Goal: Task Accomplishment & Management: Manage account settings

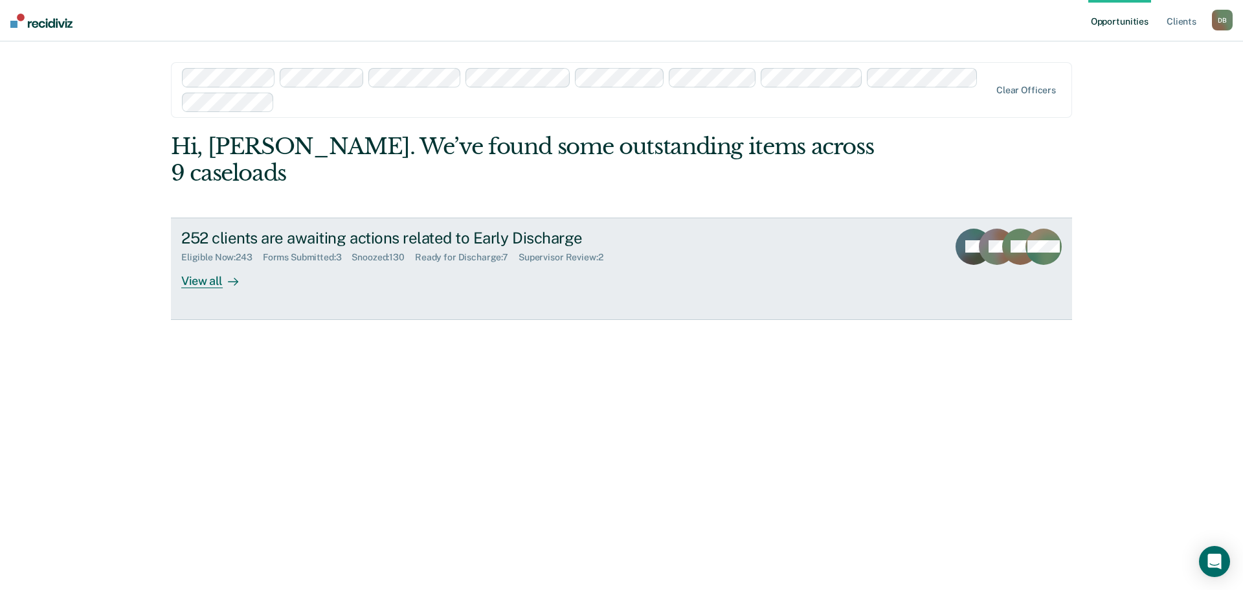
click at [219, 252] on div "Eligible Now : 243" at bounding box center [222, 257] width 82 height 11
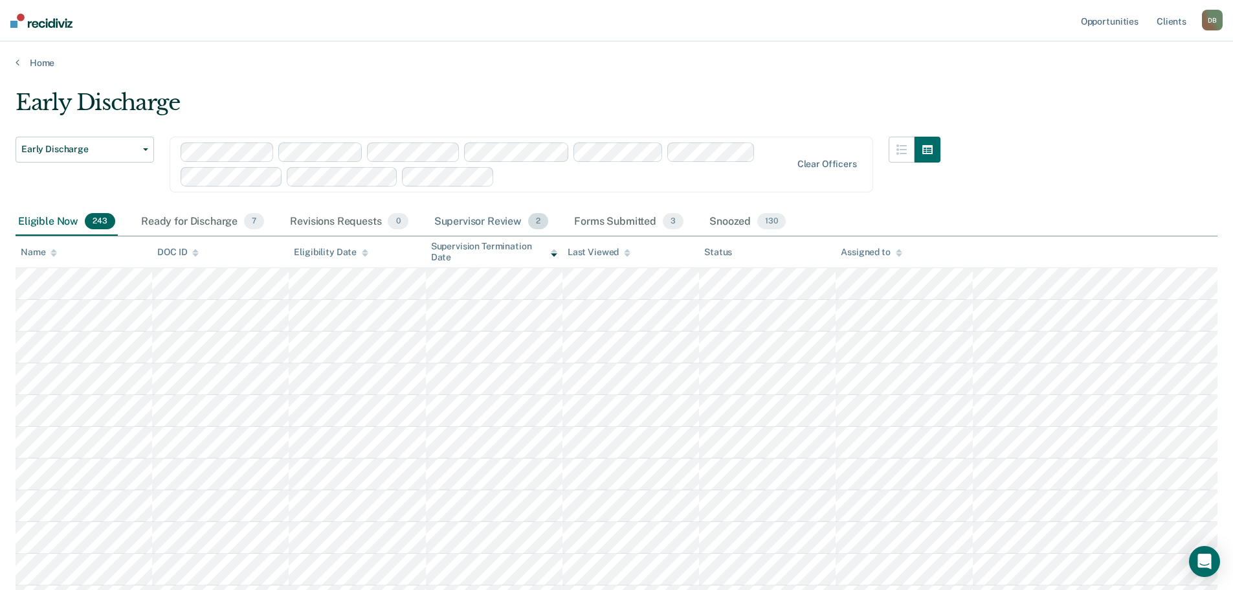
click at [447, 218] on div "Supervisor Review 2" at bounding box center [492, 222] width 120 height 28
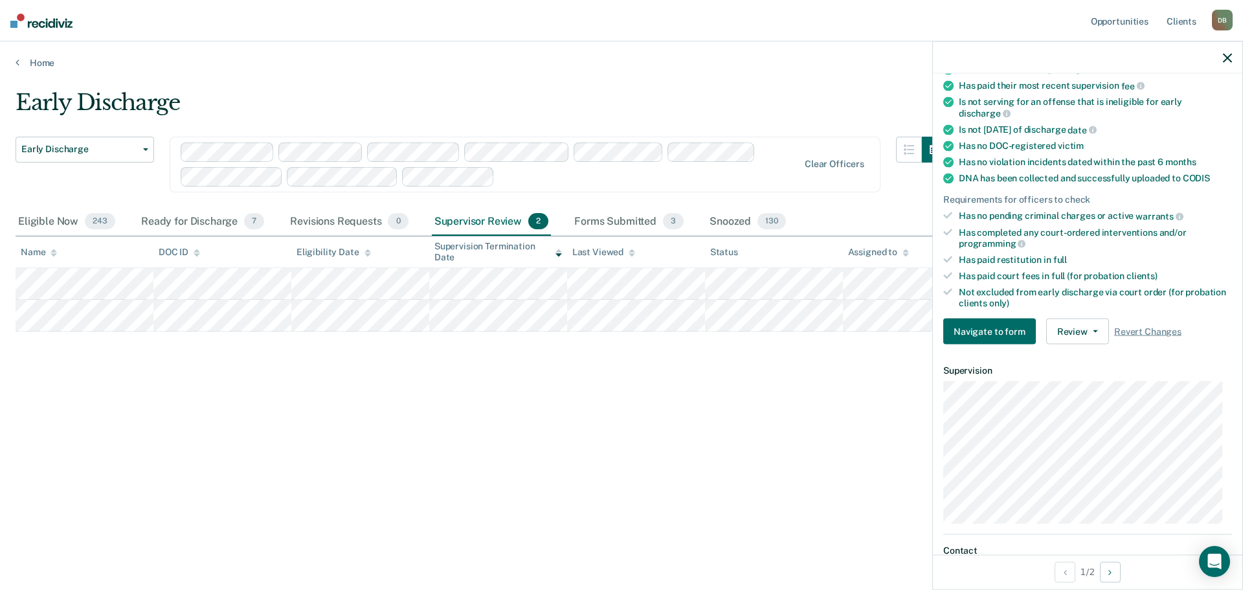
scroll to position [194, 0]
click at [1088, 331] on button "Review" at bounding box center [1077, 330] width 63 height 26
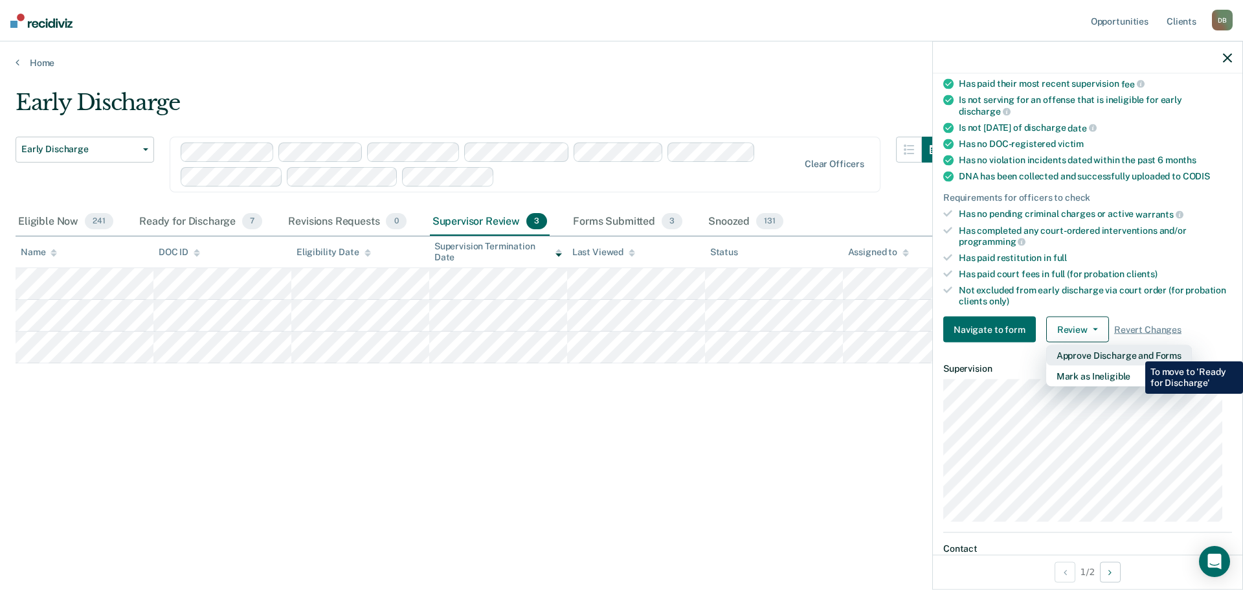
click at [1135, 352] on button "Approve Discharge and Forms" at bounding box center [1119, 355] width 146 height 21
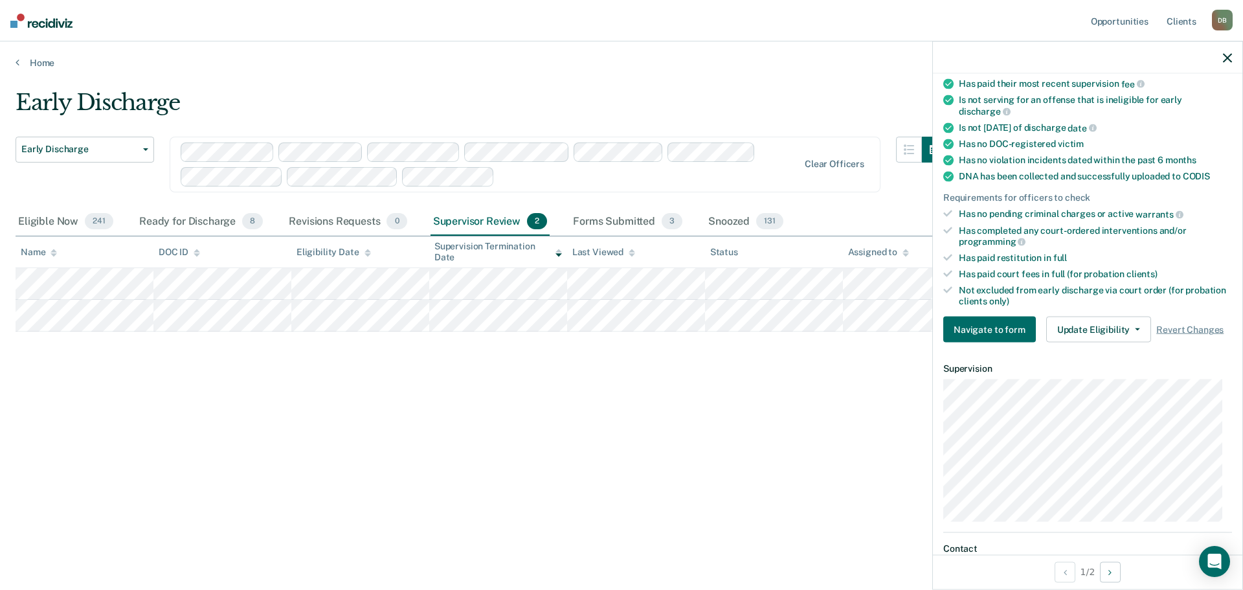
click at [1229, 58] on icon "button" at bounding box center [1227, 57] width 9 height 9
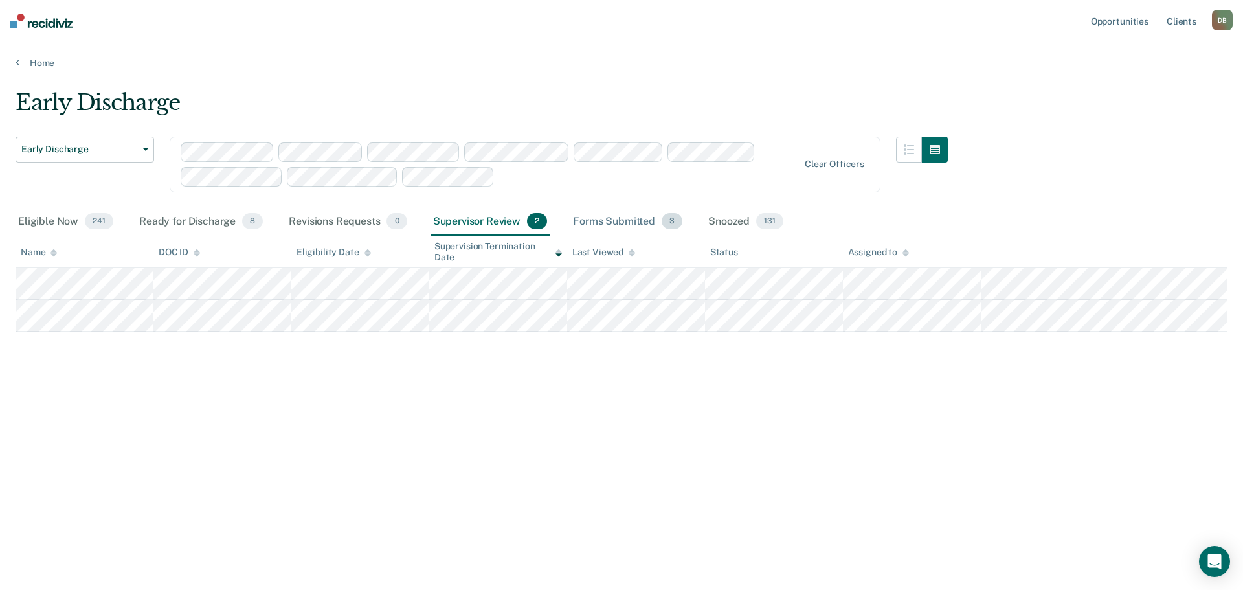
click at [592, 219] on div "Forms Submitted 3" at bounding box center [627, 222] width 115 height 28
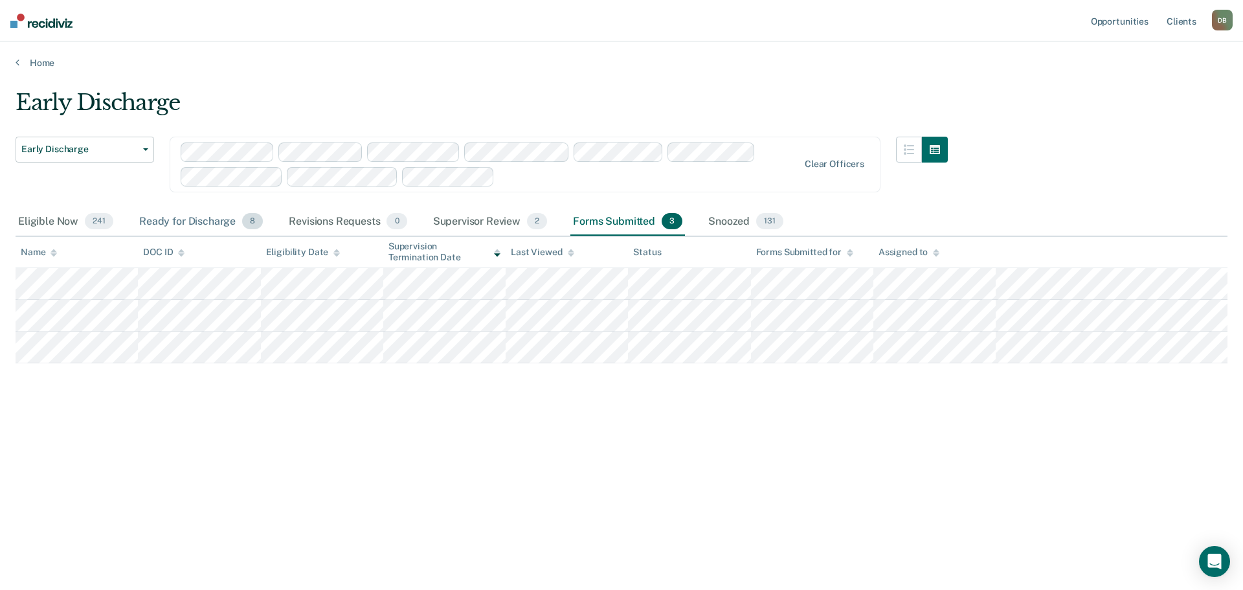
click at [201, 220] on div "Ready for Discharge 8" at bounding box center [201, 222] width 129 height 28
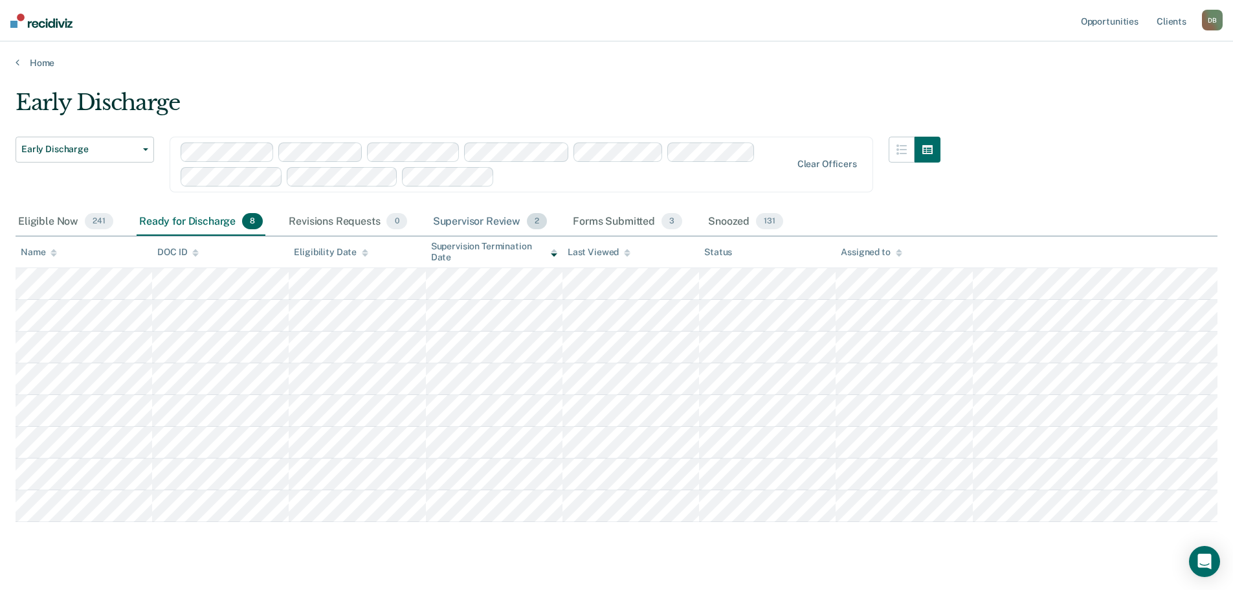
click at [470, 219] on div "Supervisor Review 2" at bounding box center [490, 222] width 120 height 28
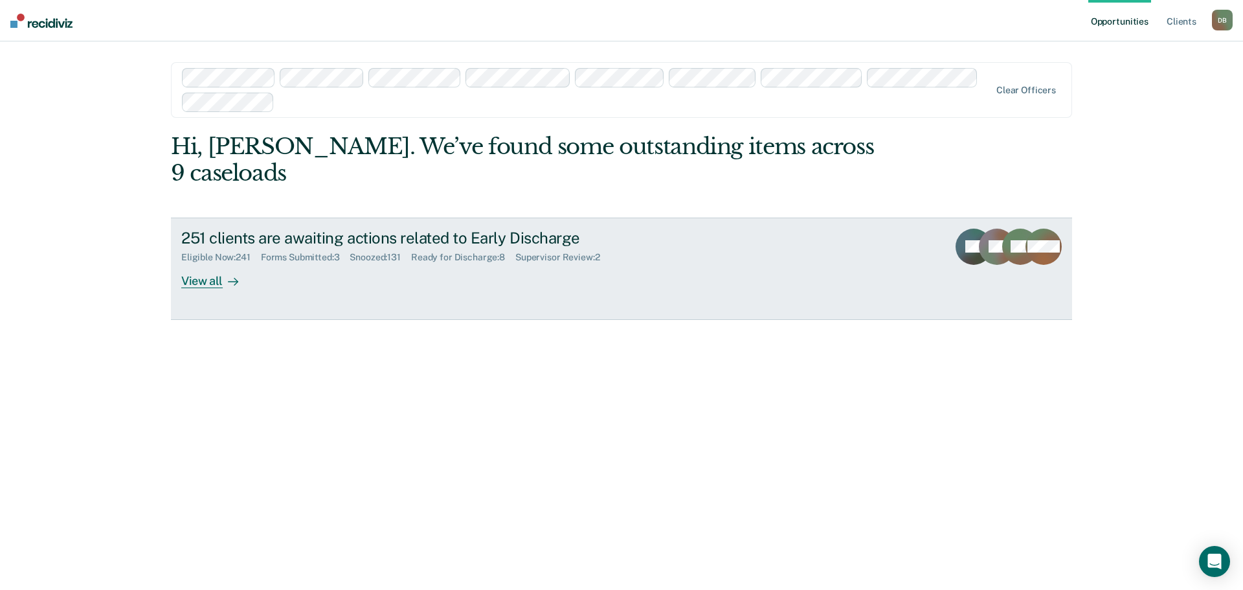
click at [218, 252] on div "Eligible Now : 241" at bounding box center [221, 257] width 80 height 11
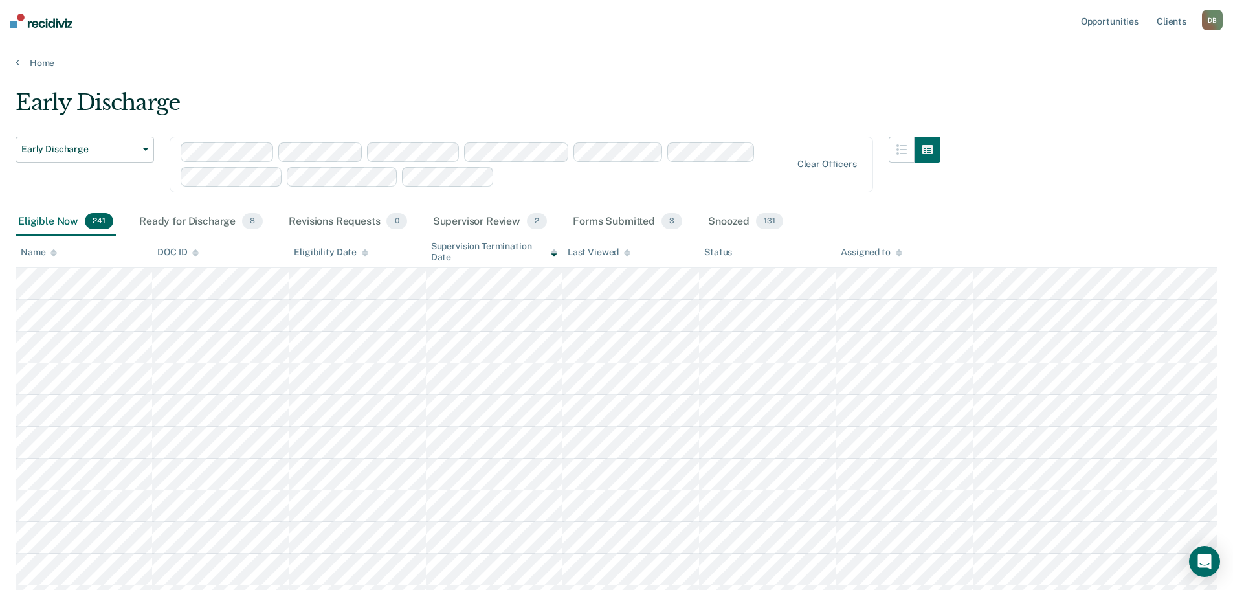
click at [873, 247] on div "Assigned to" at bounding box center [871, 252] width 61 height 11
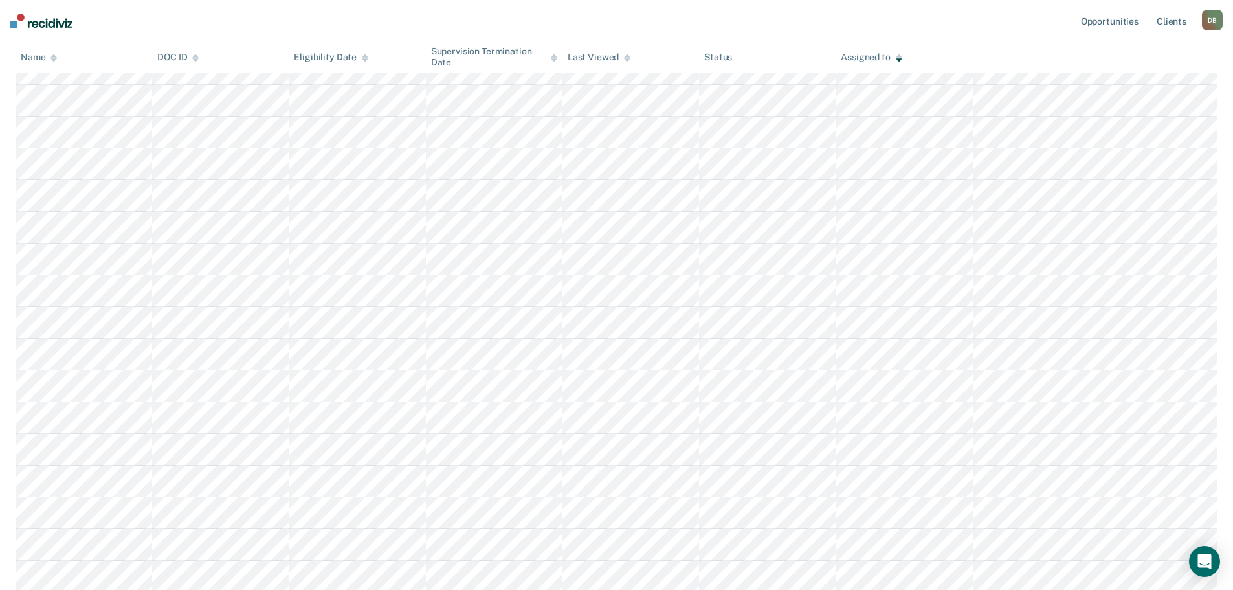
scroll to position [770, 0]
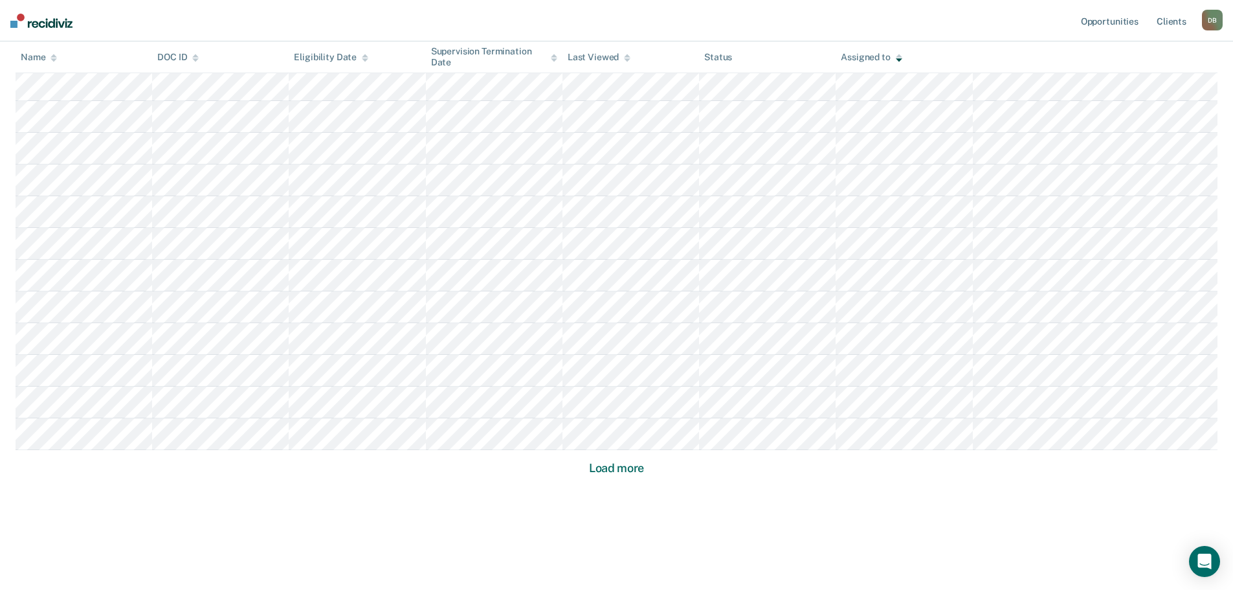
click at [627, 467] on button "Load more" at bounding box center [616, 468] width 63 height 16
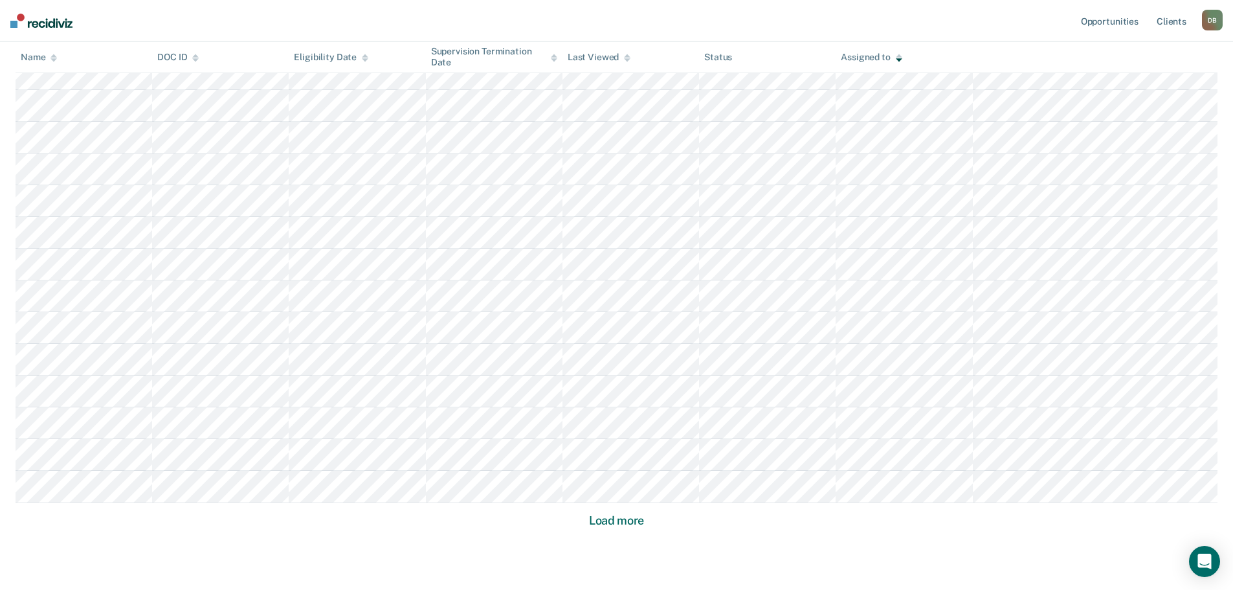
scroll to position [1721, 0]
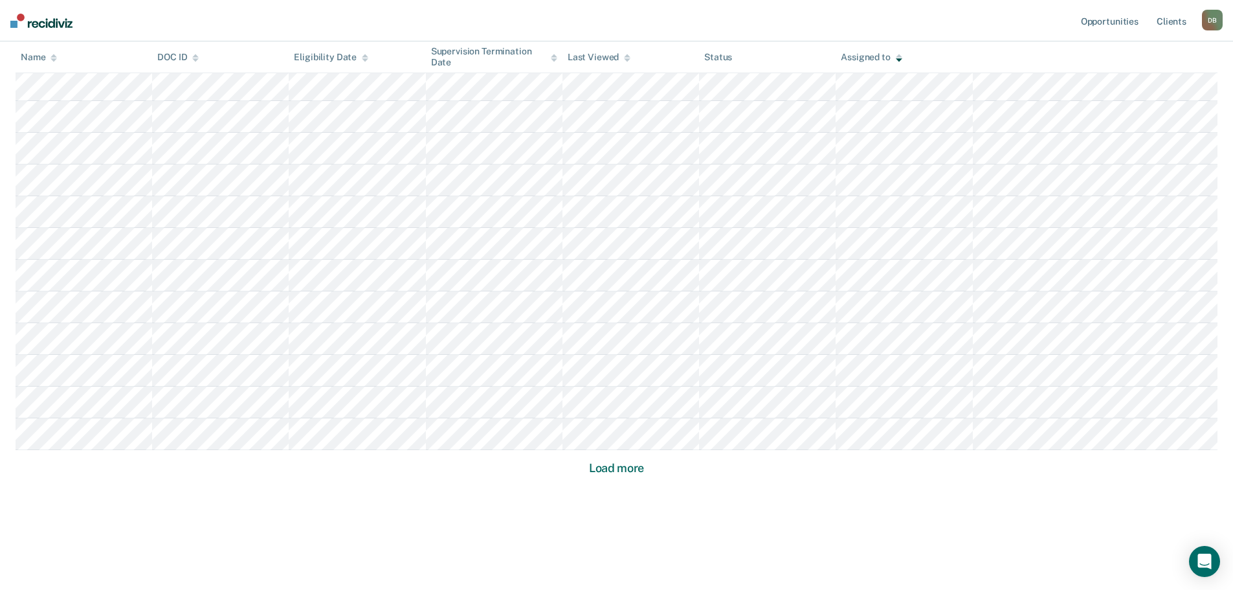
click at [627, 467] on button "Load more" at bounding box center [616, 468] width 63 height 16
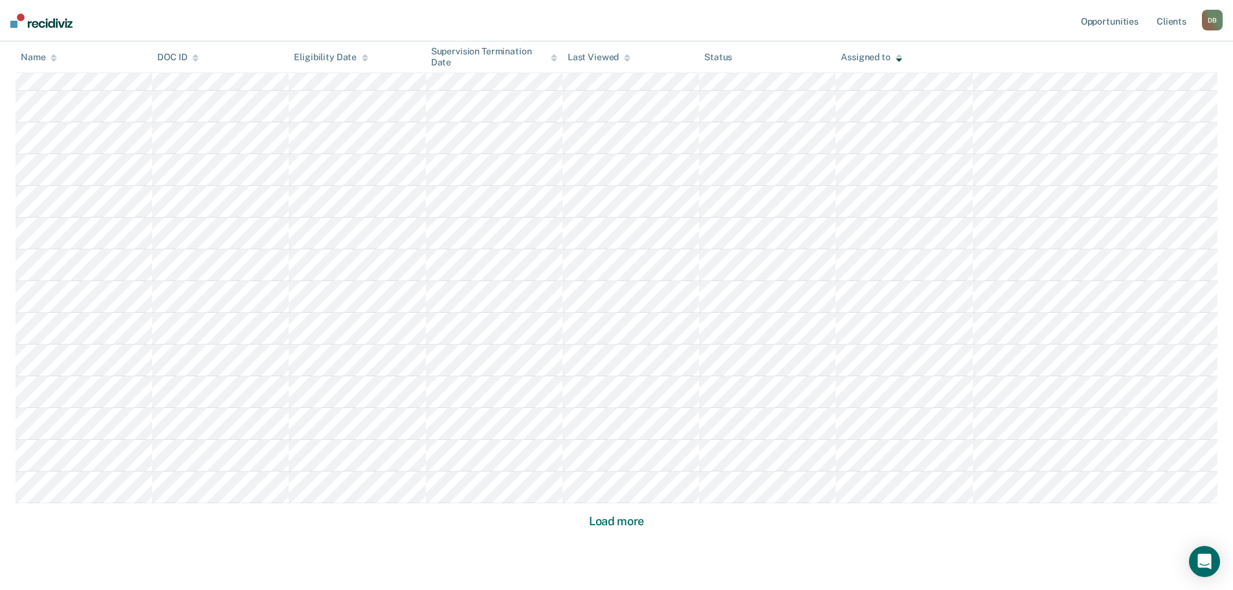
scroll to position [2673, 0]
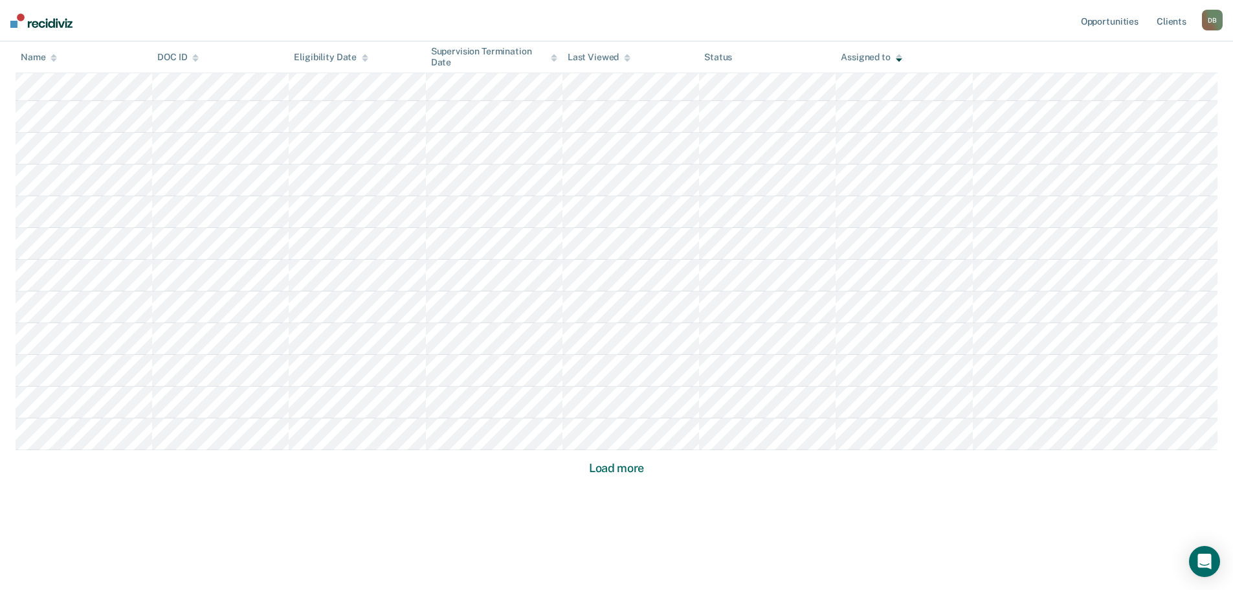
click at [627, 467] on button "Load more" at bounding box center [616, 468] width 63 height 16
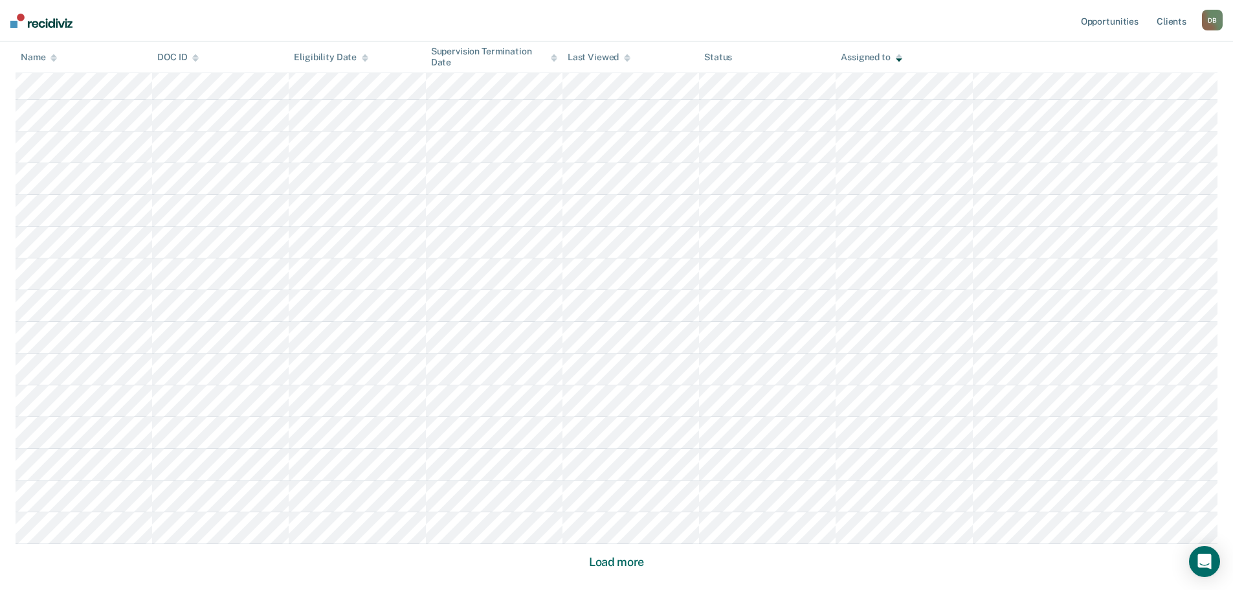
scroll to position [3625, 0]
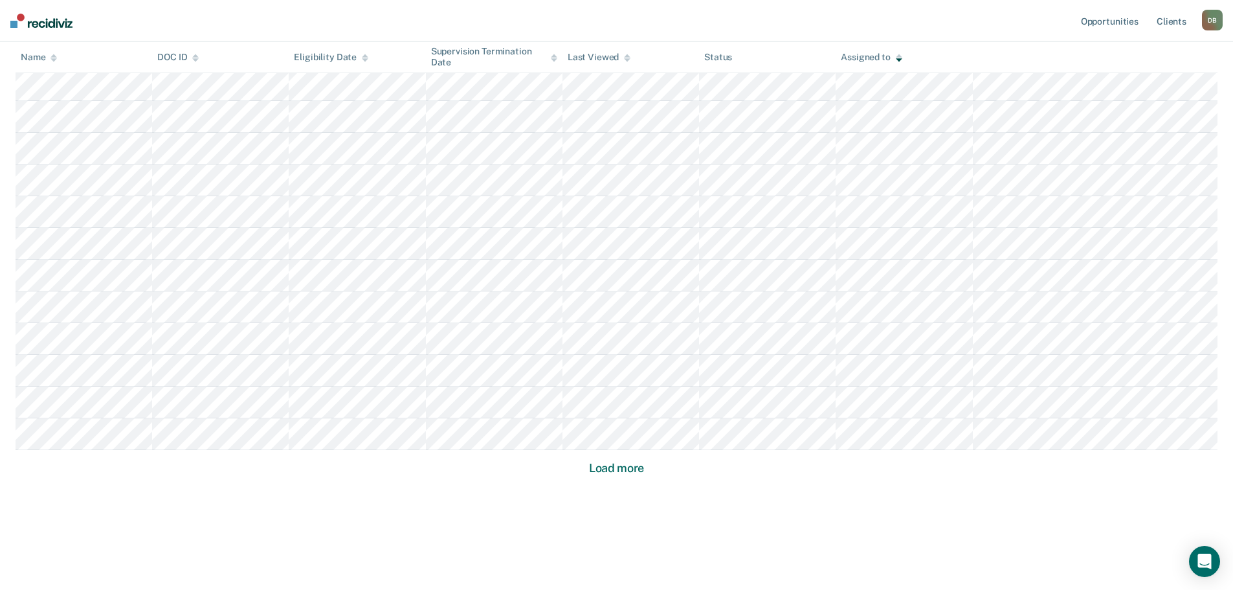
click at [627, 467] on button "Load more" at bounding box center [616, 468] width 63 height 16
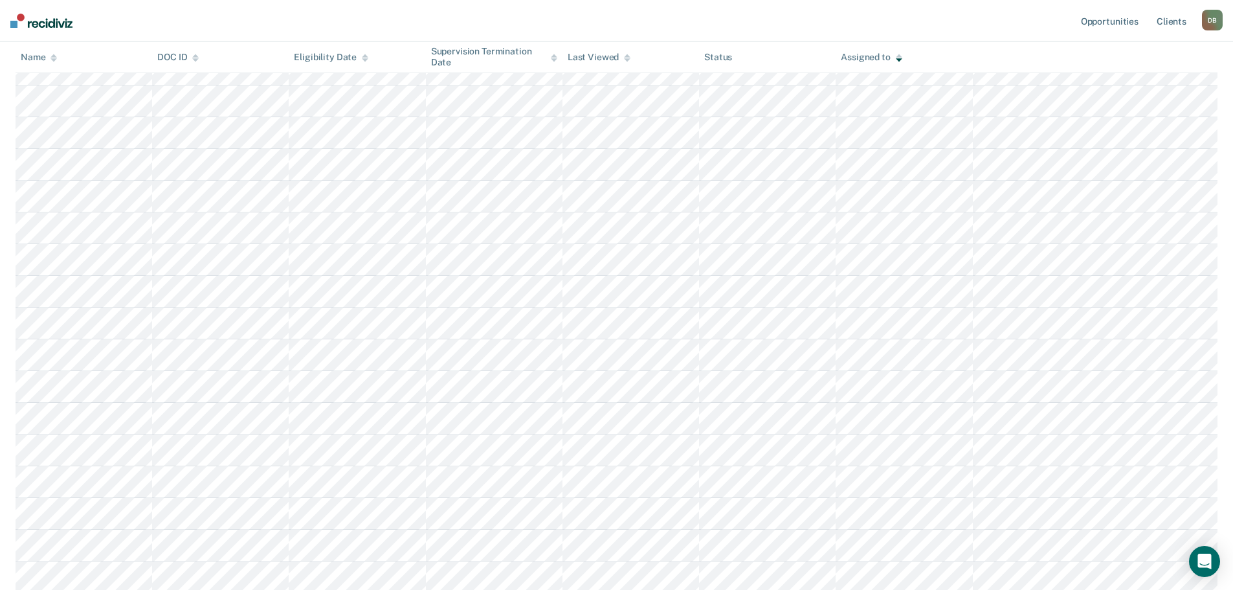
scroll to position [4576, 0]
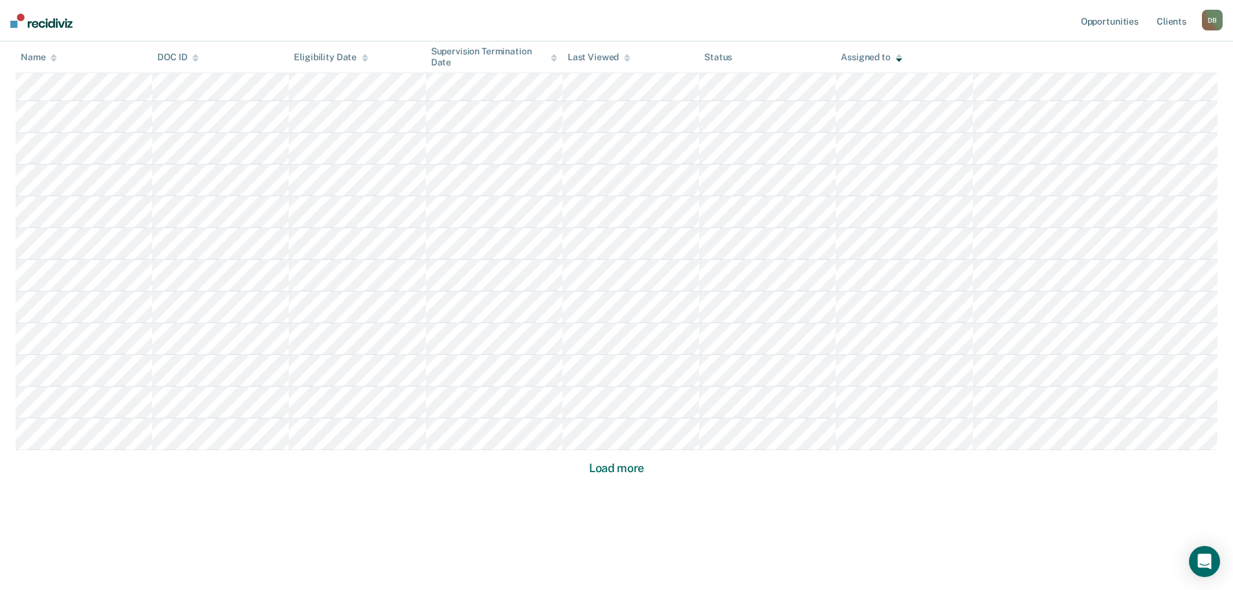
click at [627, 467] on button "Load more" at bounding box center [616, 468] width 63 height 16
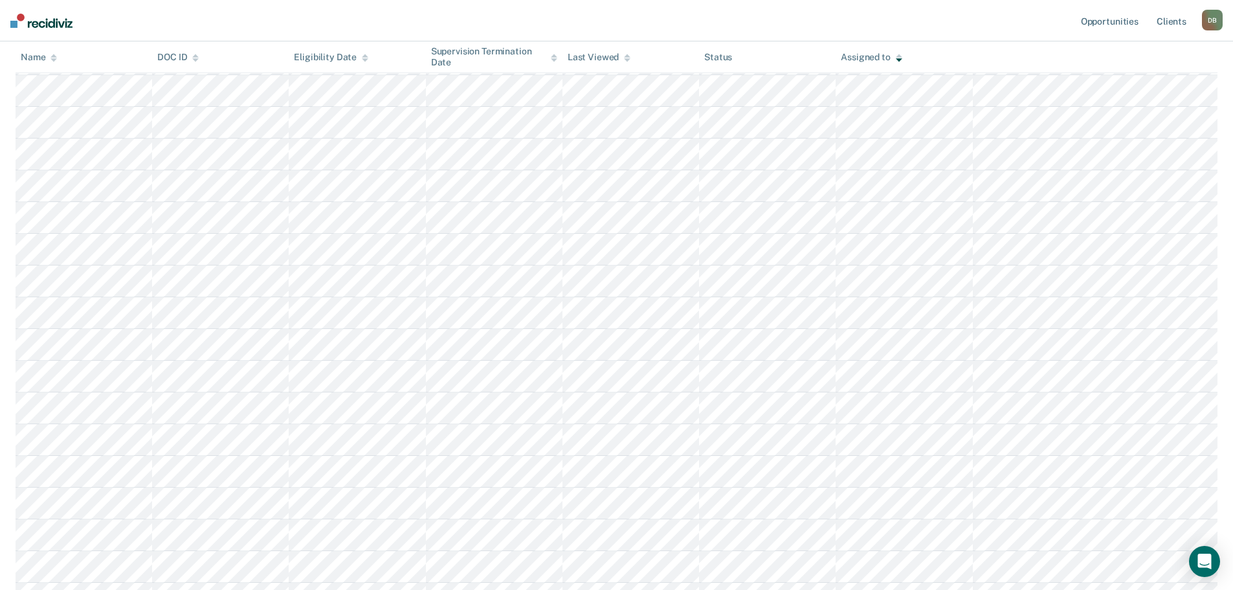
scroll to position [5528, 0]
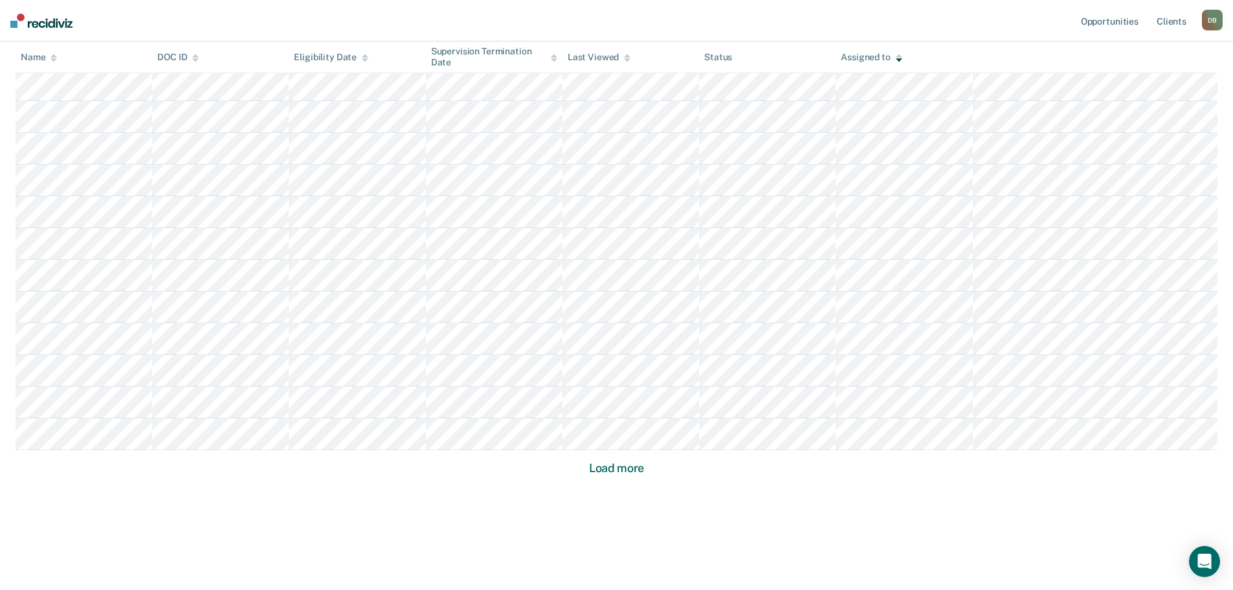
click at [614, 471] on button "Load more" at bounding box center [616, 468] width 63 height 16
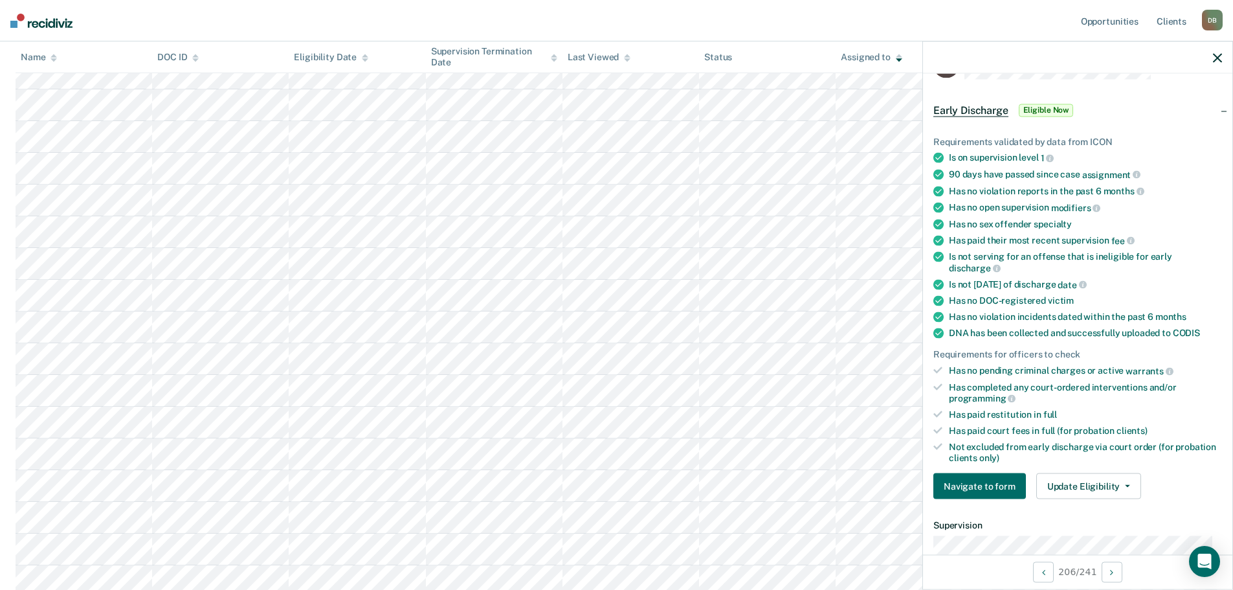
scroll to position [259, 0]
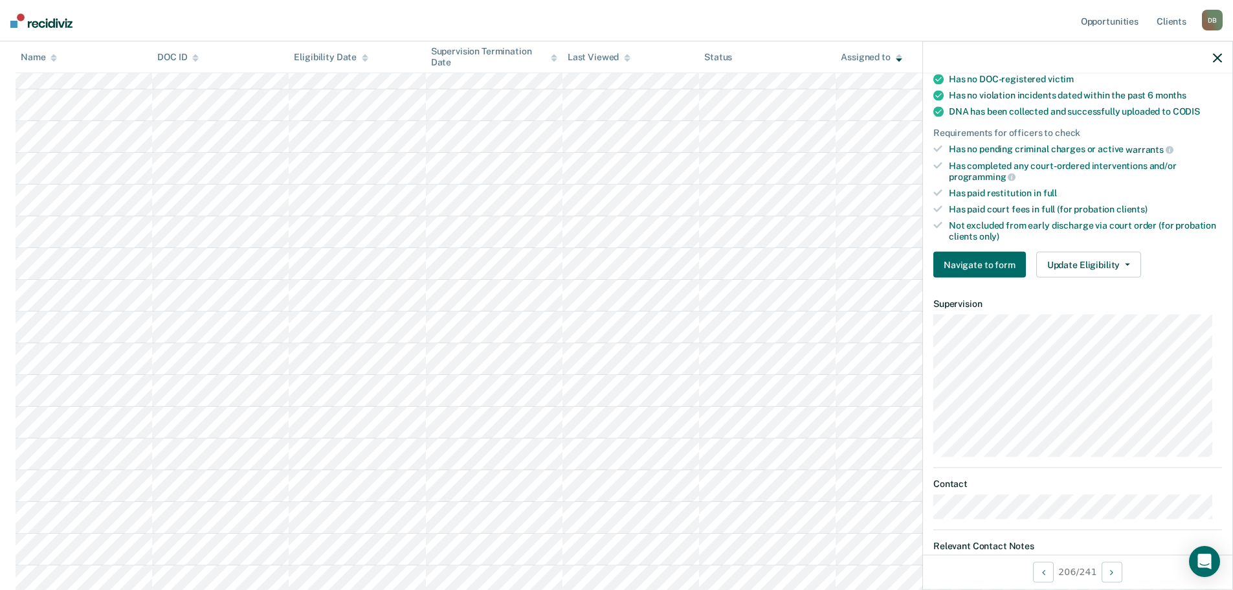
click at [1218, 61] on icon "button" at bounding box center [1217, 57] width 9 height 9
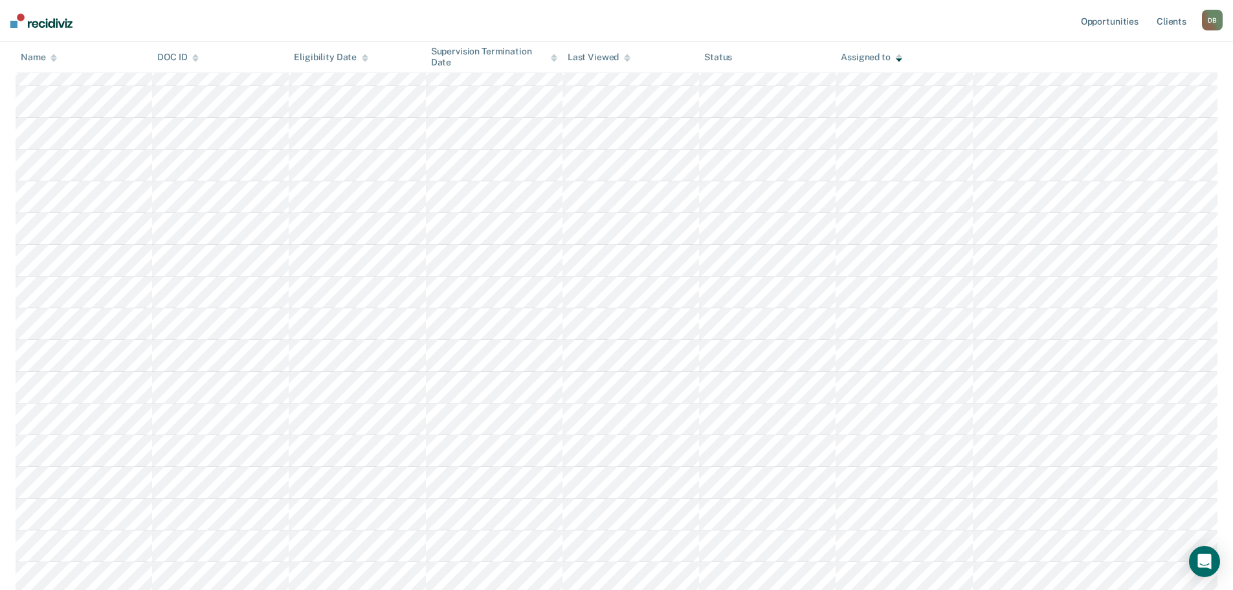
scroll to position [6415, 0]
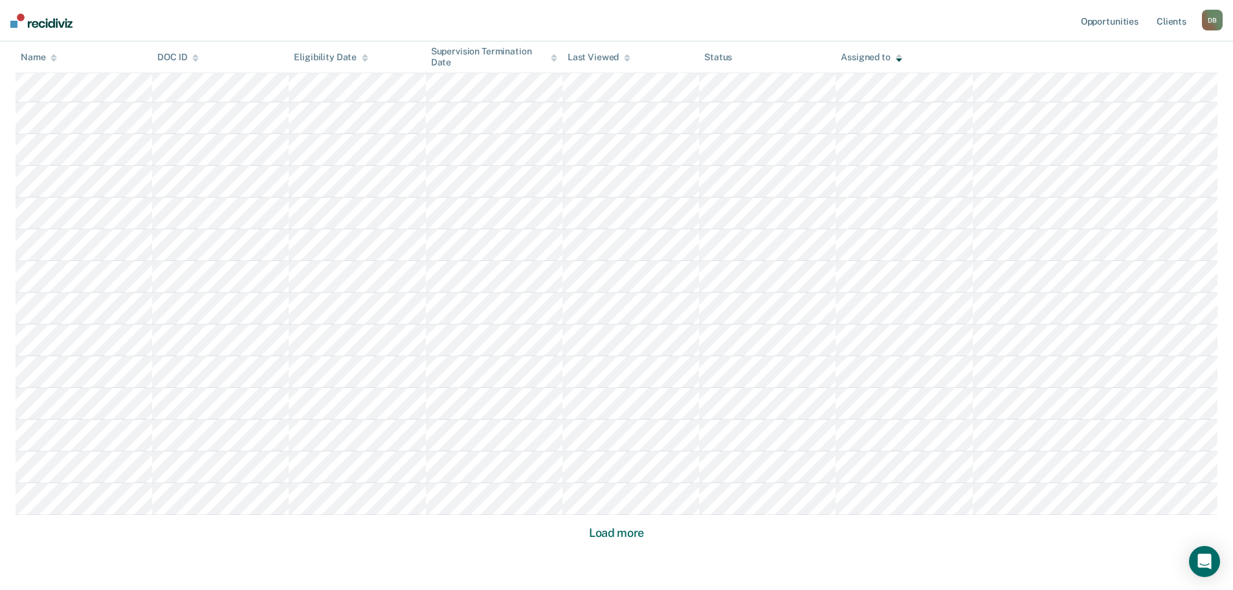
click at [625, 529] on button "Load more" at bounding box center [616, 533] width 63 height 16
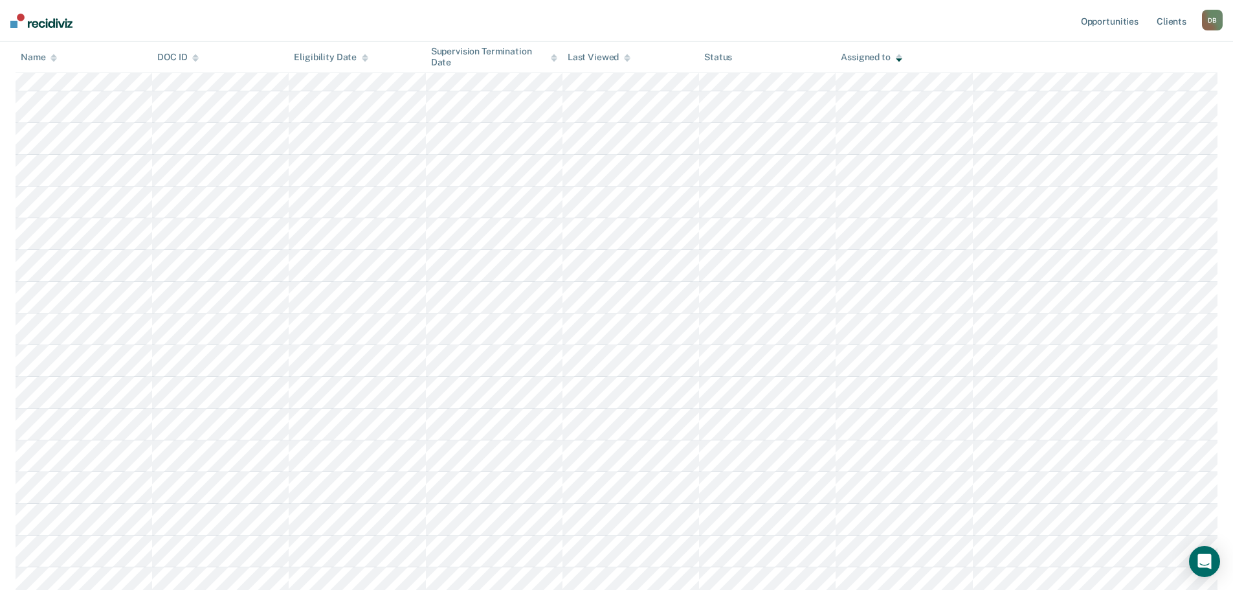
scroll to position [5554, 0]
